Goal: Task Accomplishment & Management: Complete application form

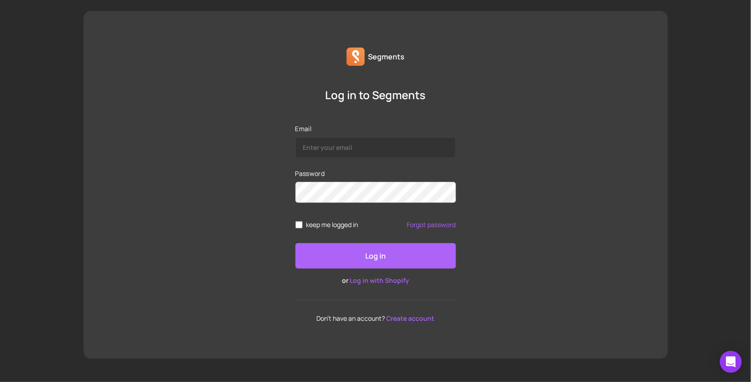
click at [471, 274] on div "Log in to Segments Email Password keep me logged in Forgot password Log in or L…" at bounding box center [376, 205] width 585 height 234
click at [449, 292] on div "Email Password keep me logged in Forgot password Log in or Log in with Shopify …" at bounding box center [376, 223] width 161 height 198
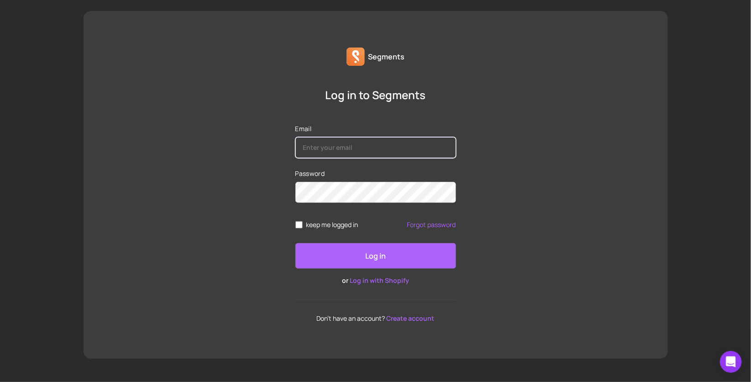
click at [354, 141] on input "Email" at bounding box center [376, 147] width 161 height 21
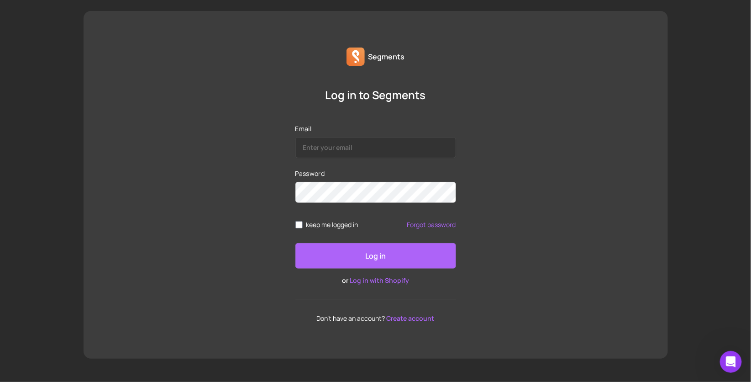
drag, startPoint x: 221, startPoint y: 187, endPoint x: 254, endPoint y: 120, distance: 75.0
click at [221, 187] on div "Log in to Segments Email Password keep me logged in Forgot password Log in or L…" at bounding box center [376, 205] width 585 height 234
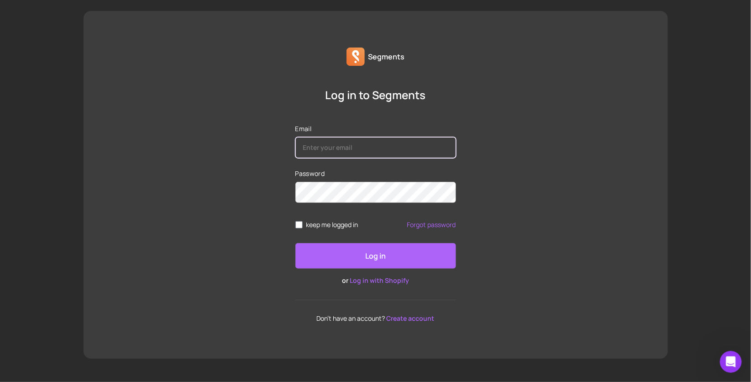
click at [371, 148] on input "Email" at bounding box center [376, 147] width 161 height 21
paste input "[EMAIL_ADDRESS][DOMAIN_NAME]"
type input "[EMAIL_ADDRESS][DOMAIN_NAME]"
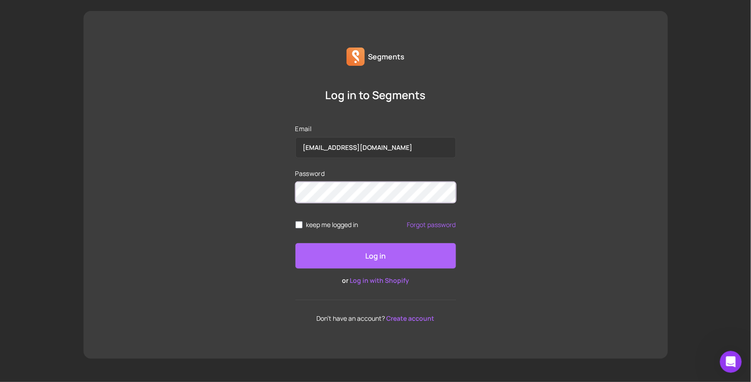
click at [274, 191] on div "Log in to Segments Email [EMAIL_ADDRESS][DOMAIN_NAME] Password keep me logged i…" at bounding box center [376, 205] width 585 height 234
click at [546, 198] on div "Log in to Segments Email [EMAIL_ADDRESS][DOMAIN_NAME] Password keep me logged i…" at bounding box center [376, 205] width 585 height 234
click at [300, 223] on input "keep me logged in" at bounding box center [299, 224] width 7 height 7
checkbox input "true"
click at [373, 253] on p "Log in" at bounding box center [375, 255] width 21 height 11
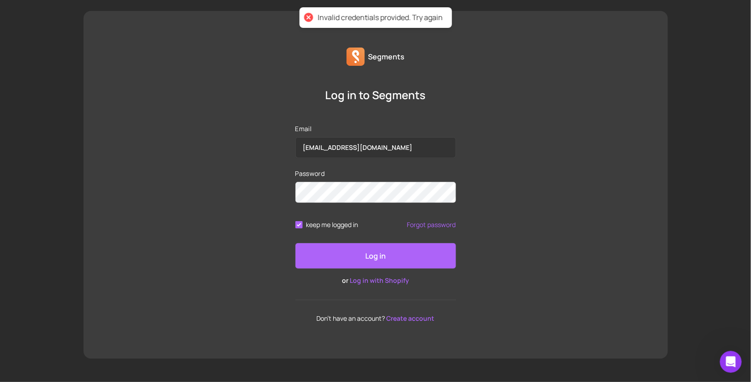
click at [414, 319] on link "Create account" at bounding box center [411, 318] width 48 height 9
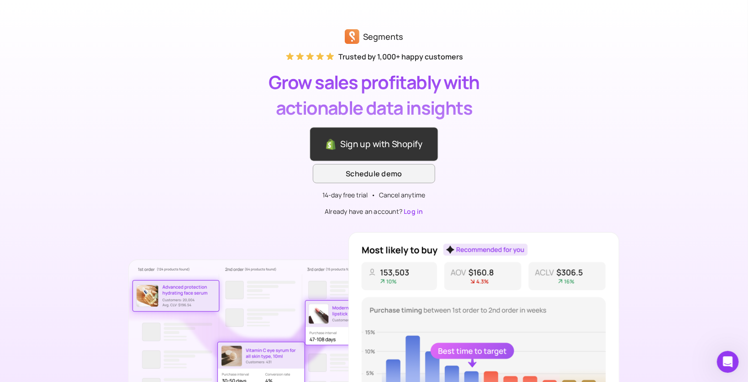
click at [382, 142] on link "Sign up with Shopify" at bounding box center [374, 144] width 128 height 34
